Goal: Book appointment/travel/reservation

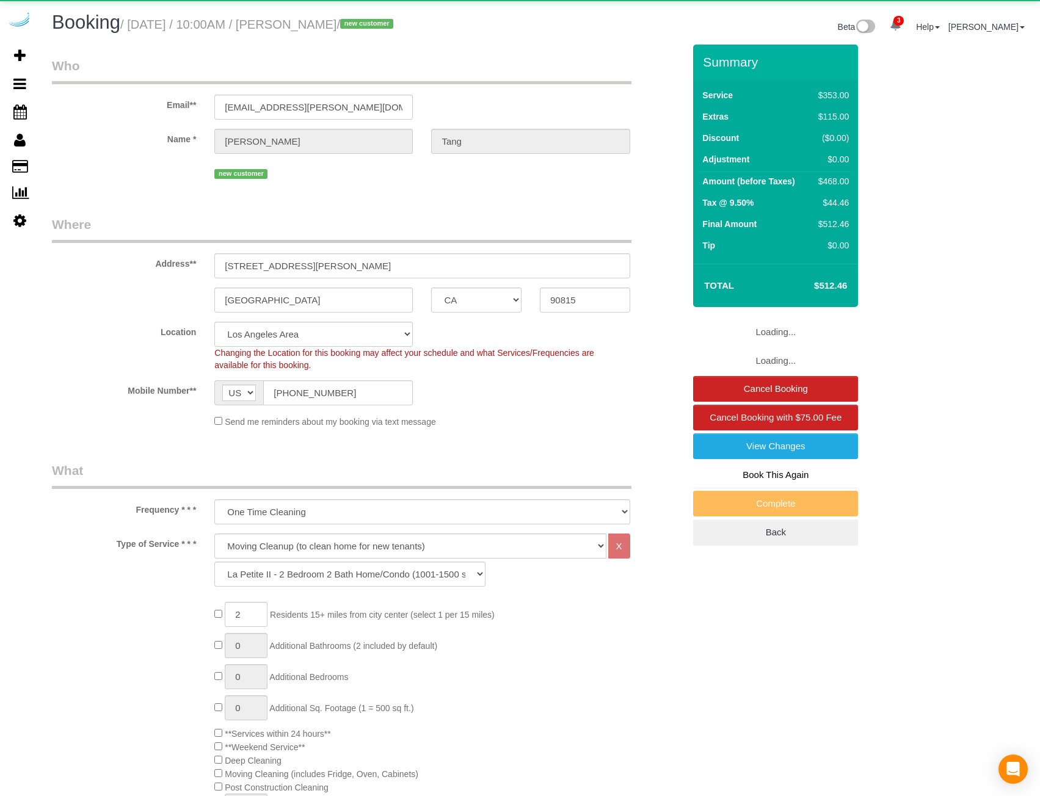
select select "CA"
select select "6"
select select "number:9"
select select "object:862"
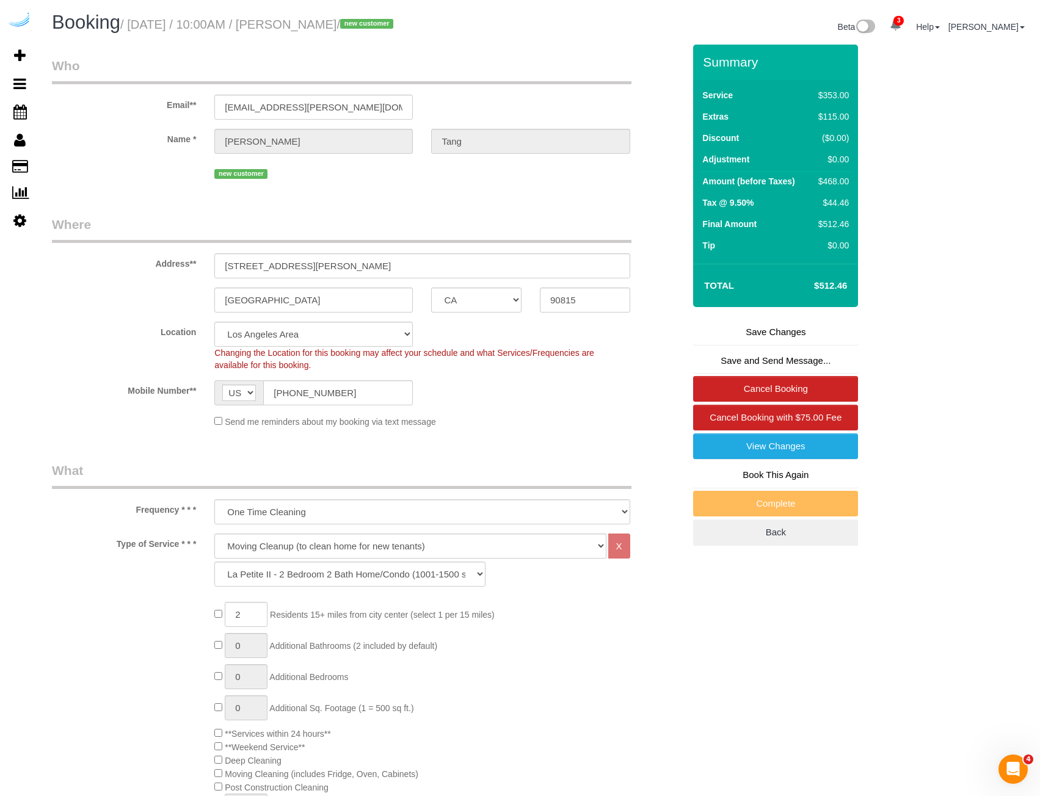
click at [823, 284] on h4 "$512.46" at bounding box center [813, 286] width 70 height 10
copy h4 "512.46"
